Goal: Check status

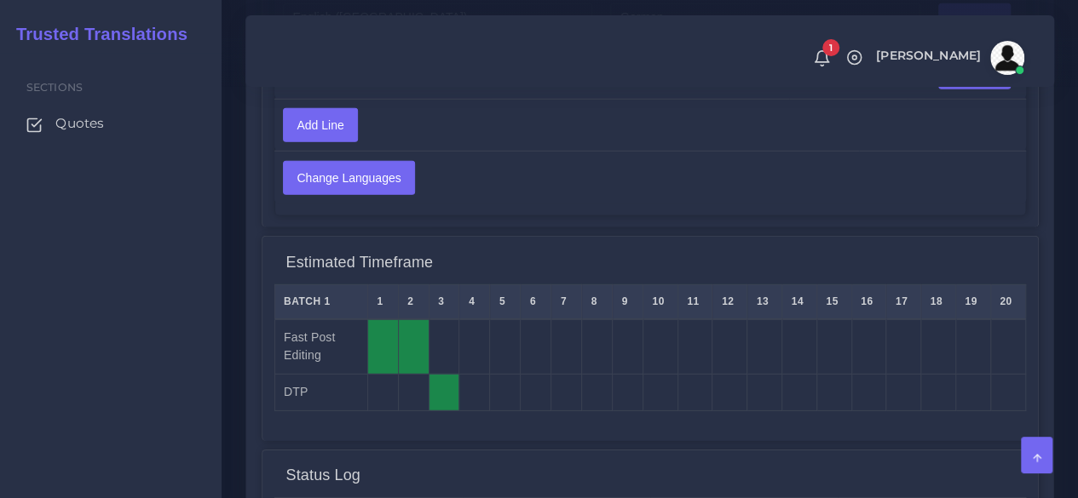
scroll to position [2073, 0]
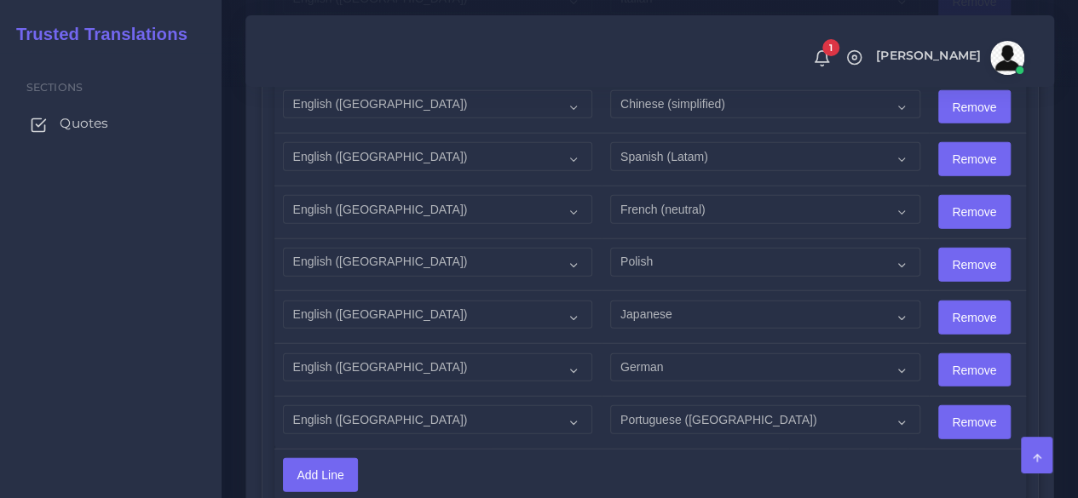
click at [97, 133] on span "Quotes" at bounding box center [84, 123] width 49 height 19
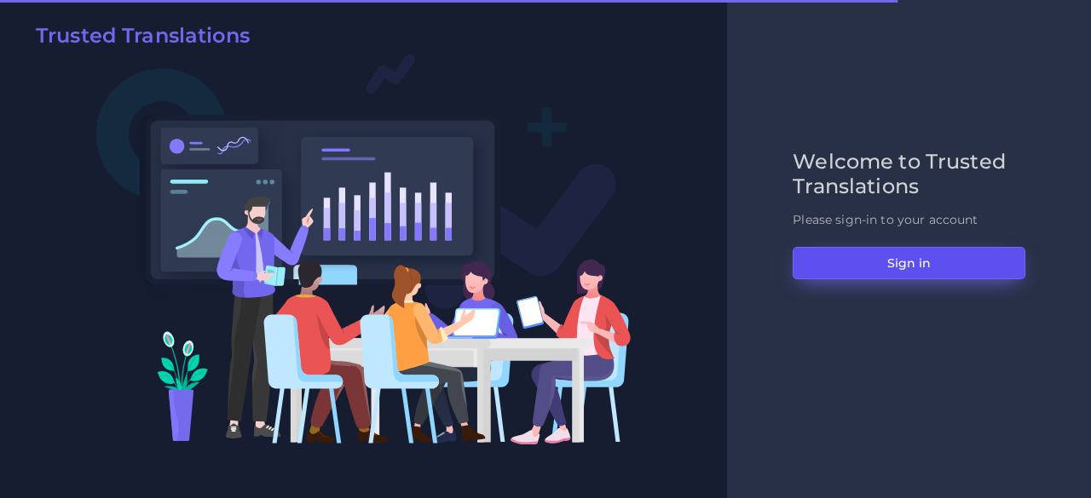
click at [900, 268] on button "Sign in" at bounding box center [908, 263] width 233 height 32
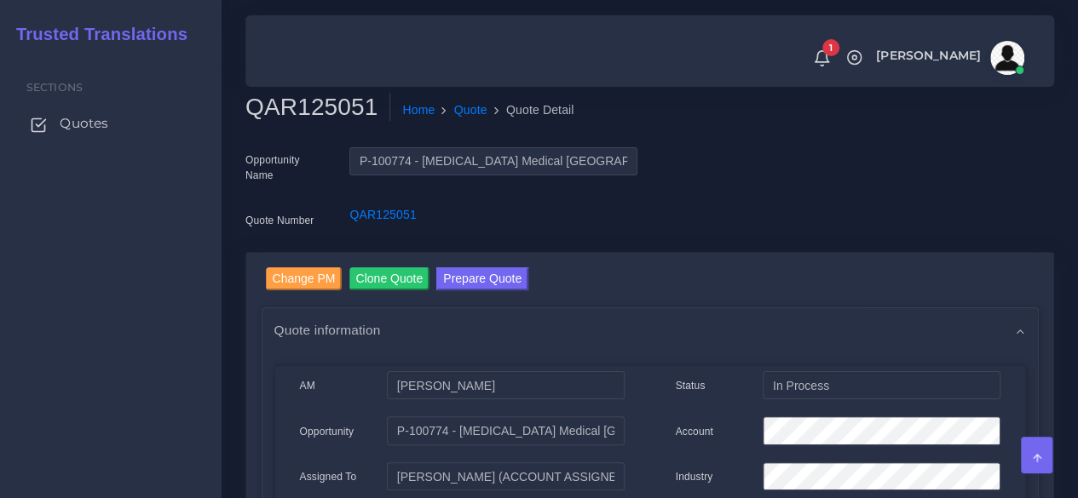
click at [100, 137] on link "Quotes" at bounding box center [111, 124] width 196 height 36
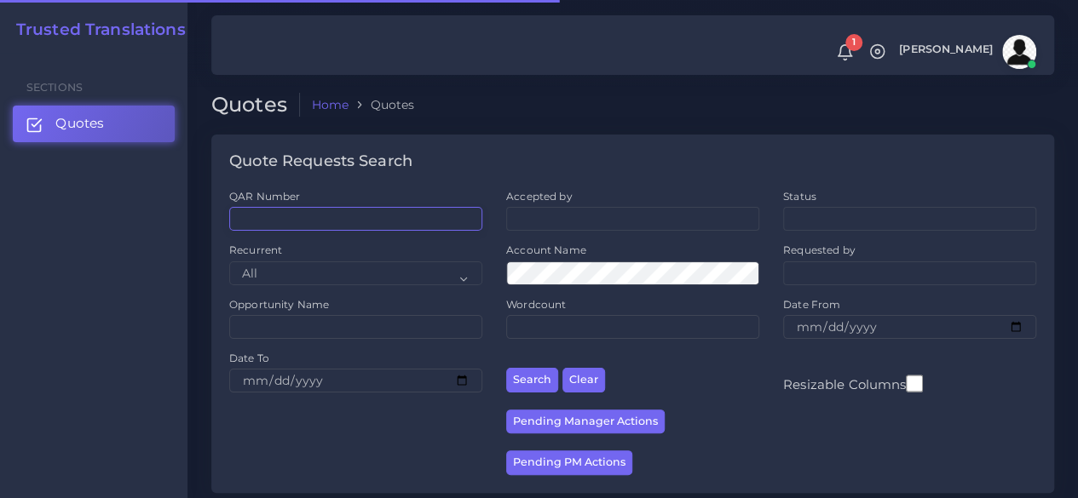
click at [348, 225] on input "QAR Number" at bounding box center [355, 219] width 253 height 24
paste input "QAR124304"
type input "QAR124304"
click at [506, 368] on button "Search" at bounding box center [532, 380] width 52 height 25
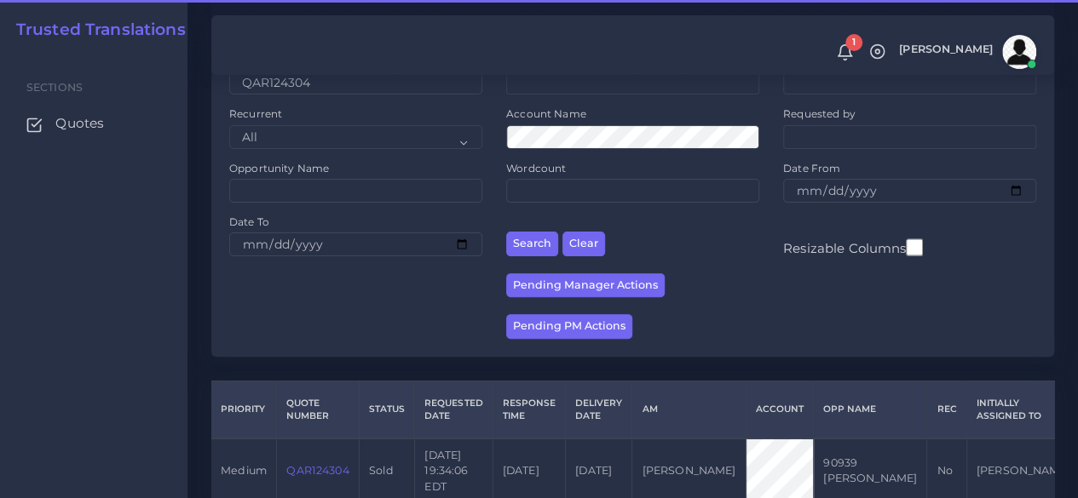
scroll to position [217, 0]
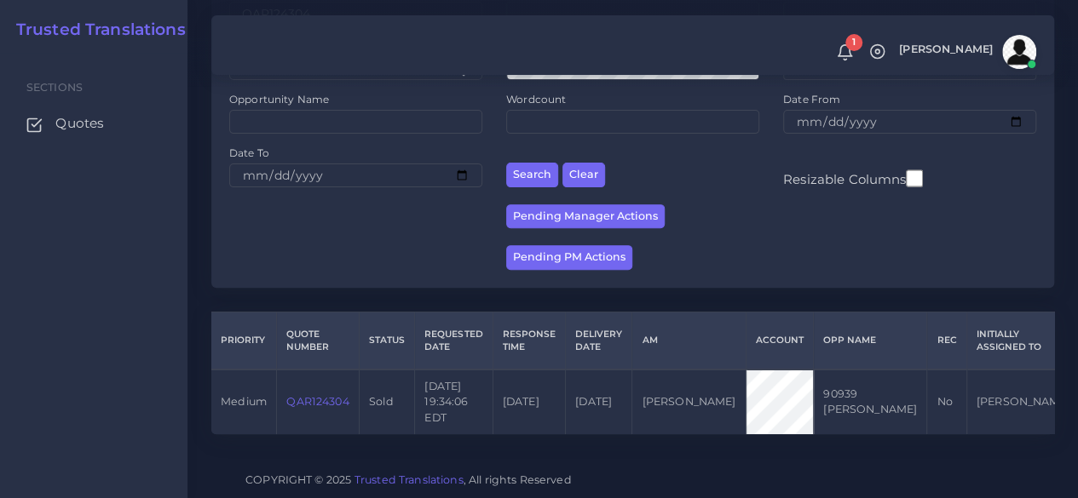
click at [329, 395] on link "QAR124304" at bounding box center [317, 401] width 62 height 13
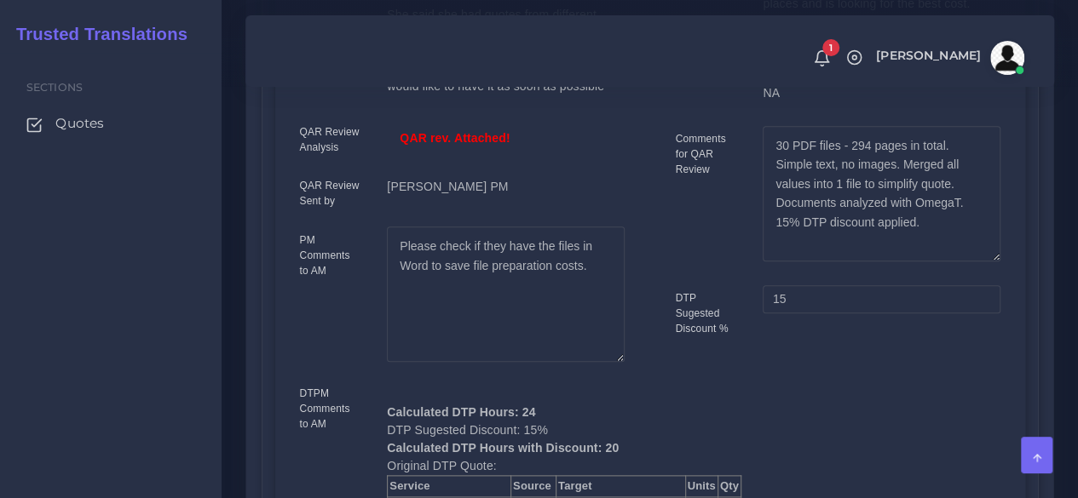
scroll to position [580, 0]
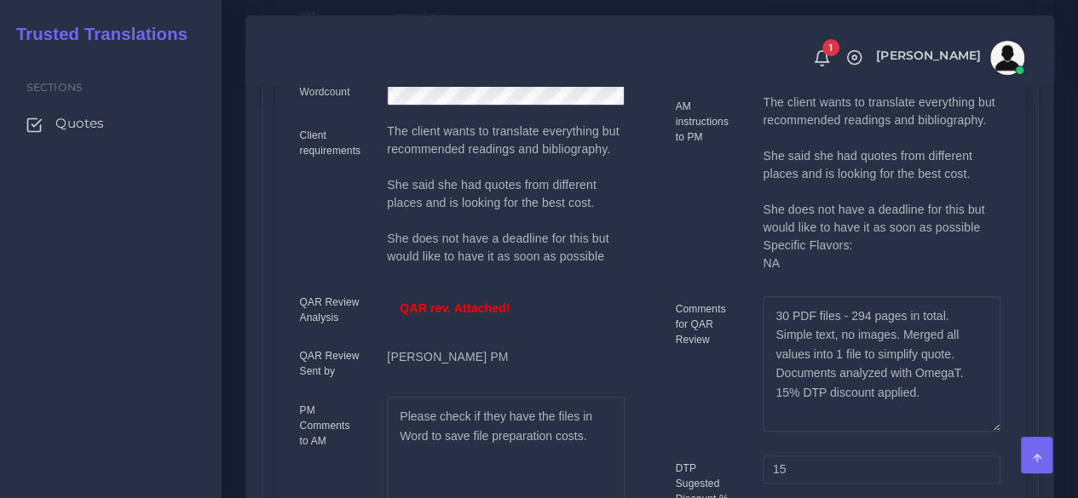
drag, startPoint x: 233, startPoint y: 355, endPoint x: 247, endPoint y: 345, distance: 17.7
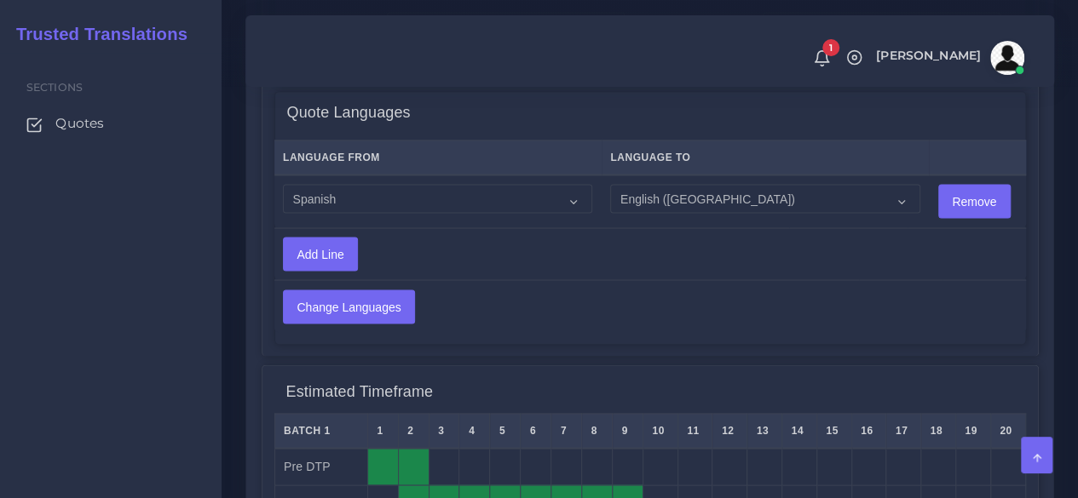
scroll to position [1432, 0]
